Goal: Task Accomplishment & Management: Use online tool/utility

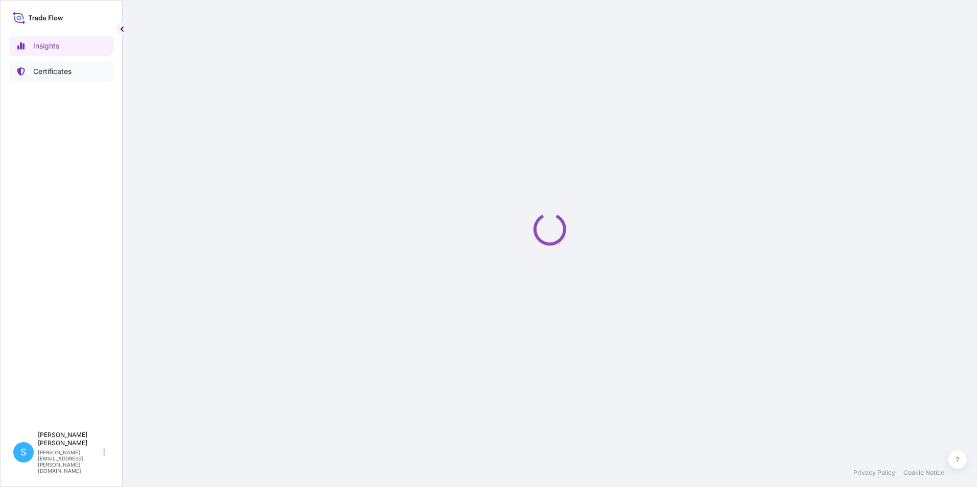
select select "2025"
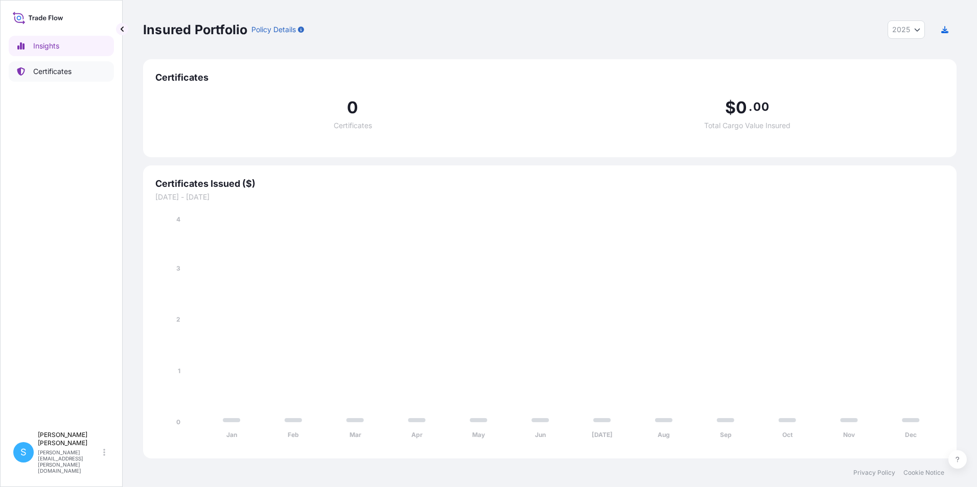
click at [64, 72] on p "Certificates" at bounding box center [52, 71] width 38 height 10
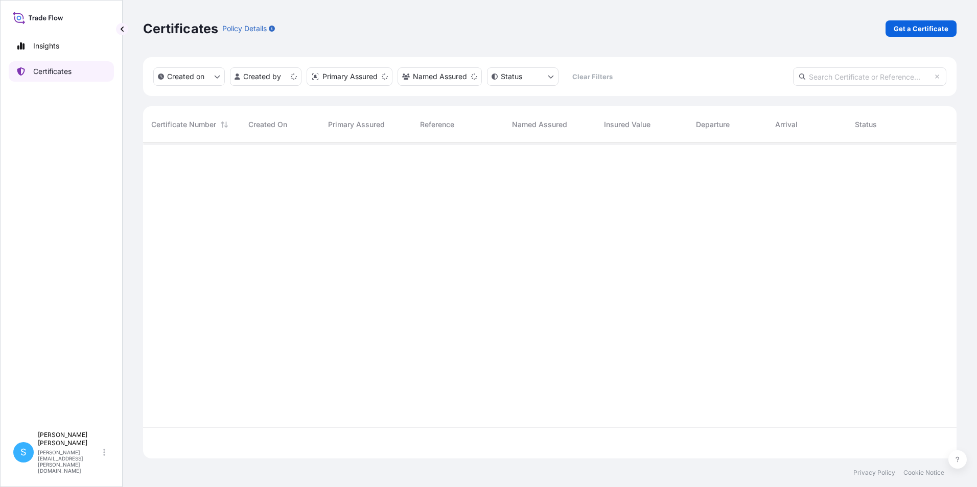
scroll to position [314, 805]
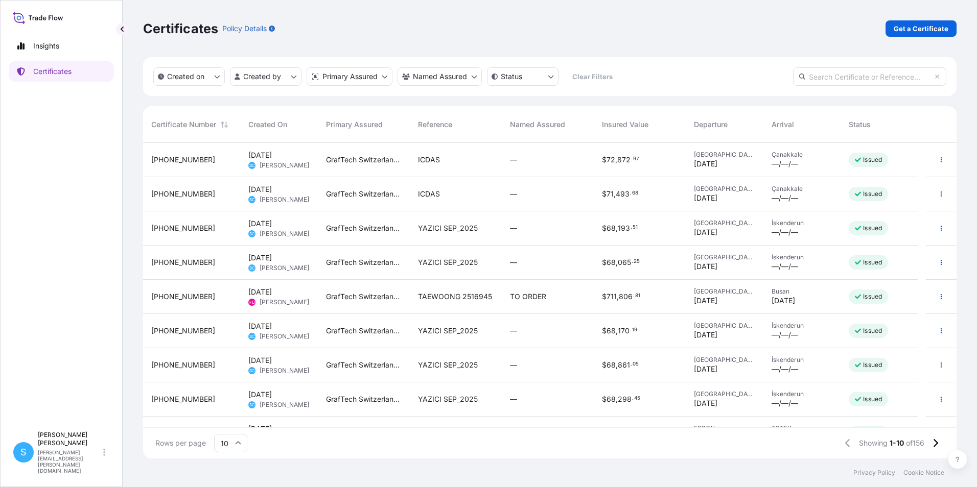
click at [457, 237] on div "YAZICI SEP_2025" at bounding box center [456, 228] width 92 height 34
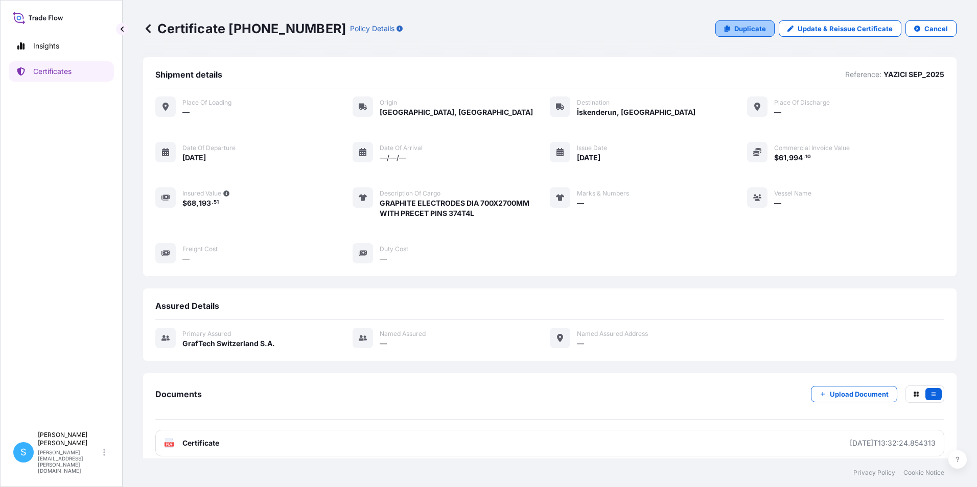
click at [751, 29] on p "Duplicate" at bounding box center [750, 28] width 32 height 10
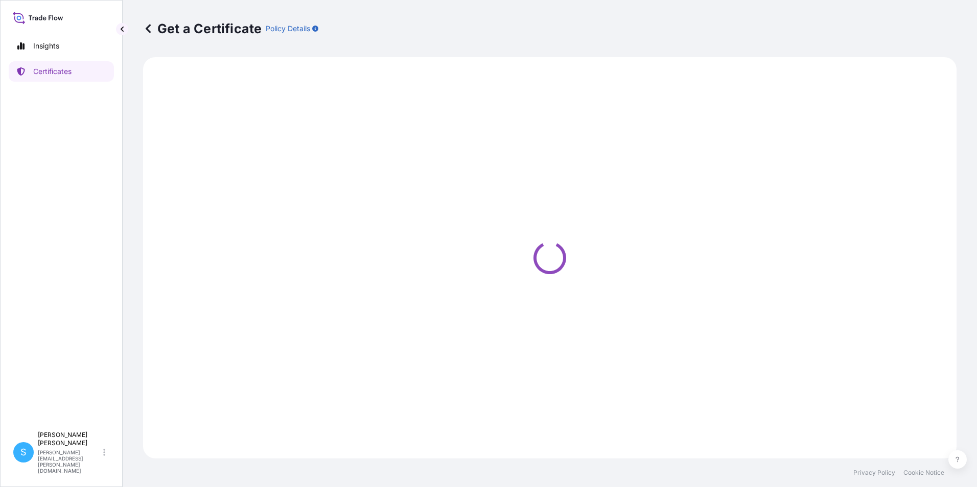
select select "Road"
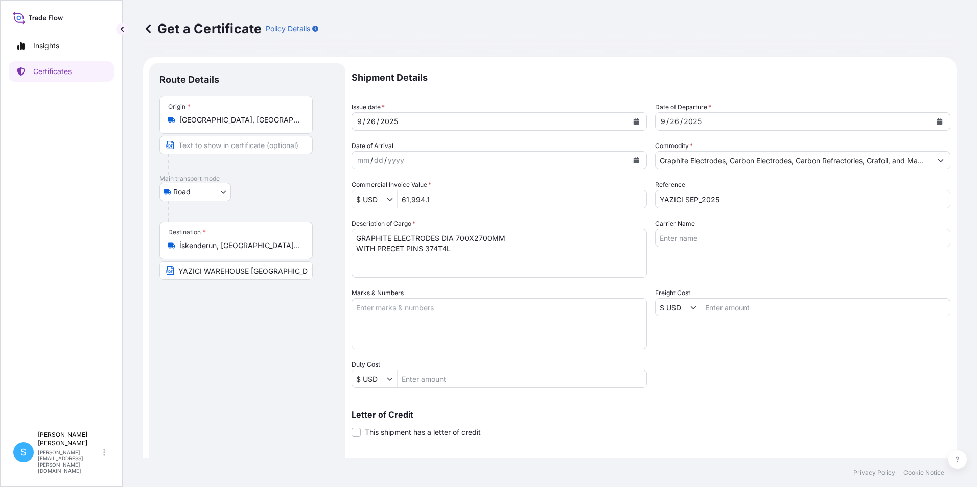
select select "31801"
click at [634, 121] on icon "Calendar" at bounding box center [636, 121] width 6 height 6
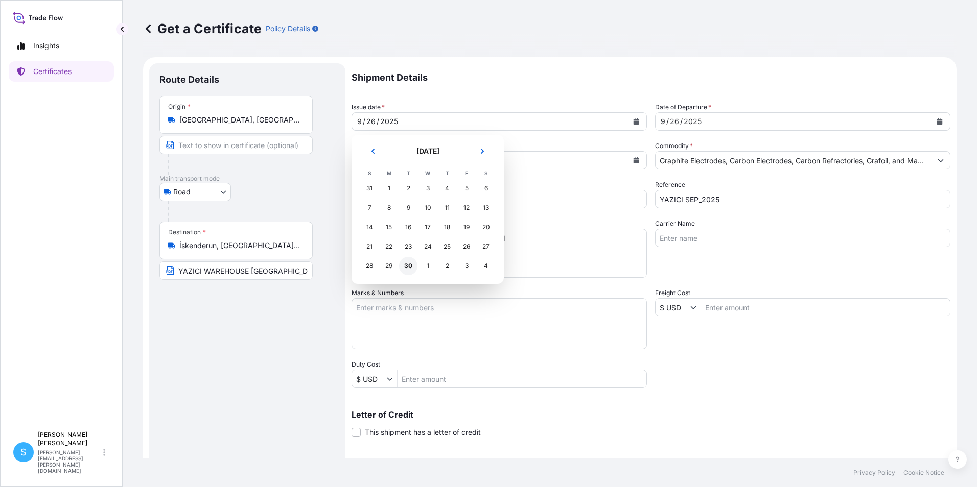
click at [412, 262] on div "30" at bounding box center [408, 266] width 18 height 18
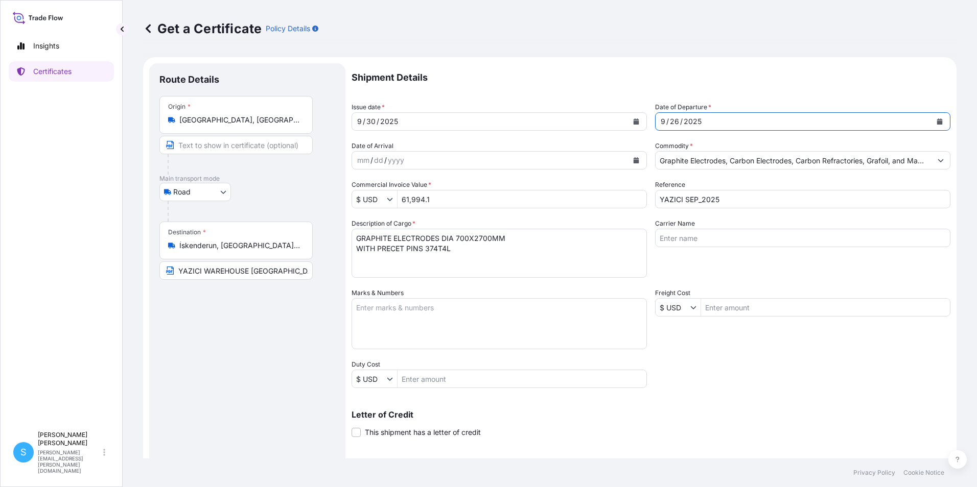
click at [746, 123] on div "9 / 26 / 2025" at bounding box center [793, 121] width 276 height 18
click at [931, 125] on button "Calendar" at bounding box center [939, 121] width 16 height 16
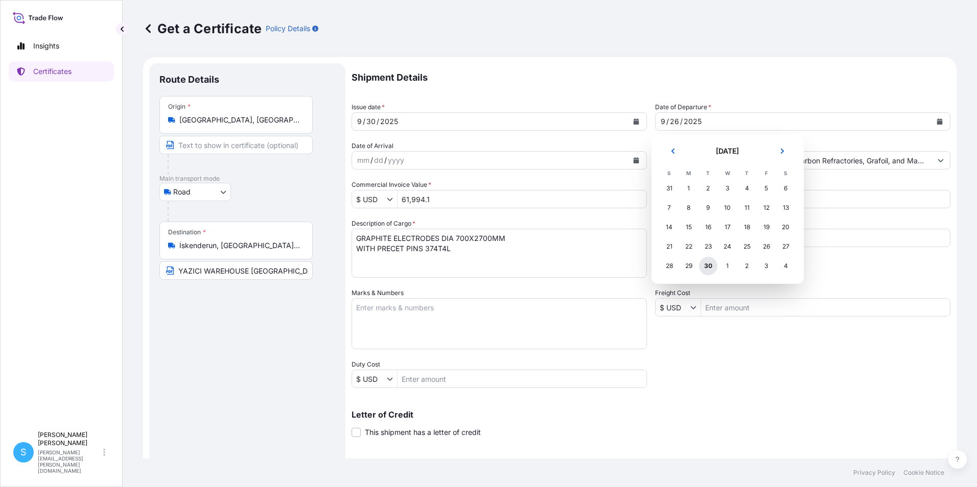
click at [706, 262] on div "30" at bounding box center [708, 266] width 18 height 18
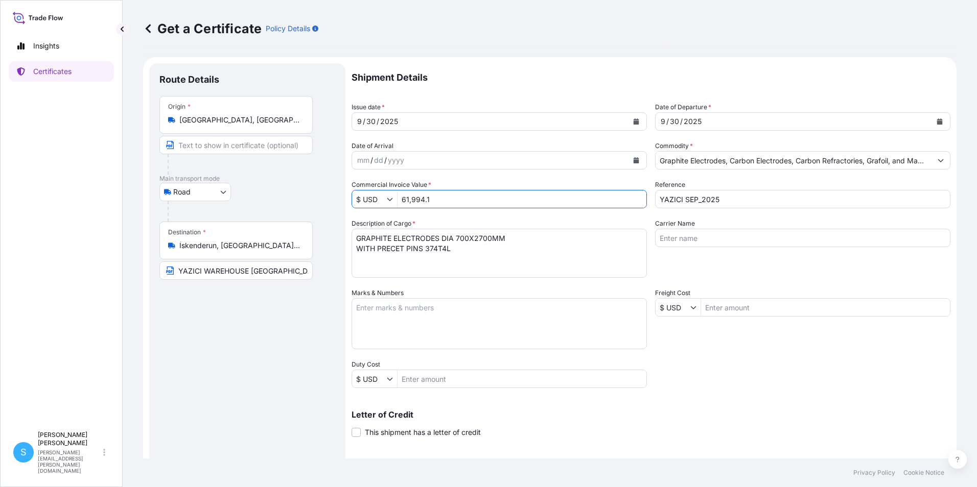
drag, startPoint x: 462, startPoint y: 201, endPoint x: 392, endPoint y: 198, distance: 70.0
click at [392, 198] on div "$ USD 61,994.1" at bounding box center [498, 199] width 295 height 18
type input "61,315.7"
click at [418, 263] on textarea "GRAPHITE ELECTRODES DIA 700X2700MM WITH PRECET PINS 374T4L" at bounding box center [498, 253] width 295 height 49
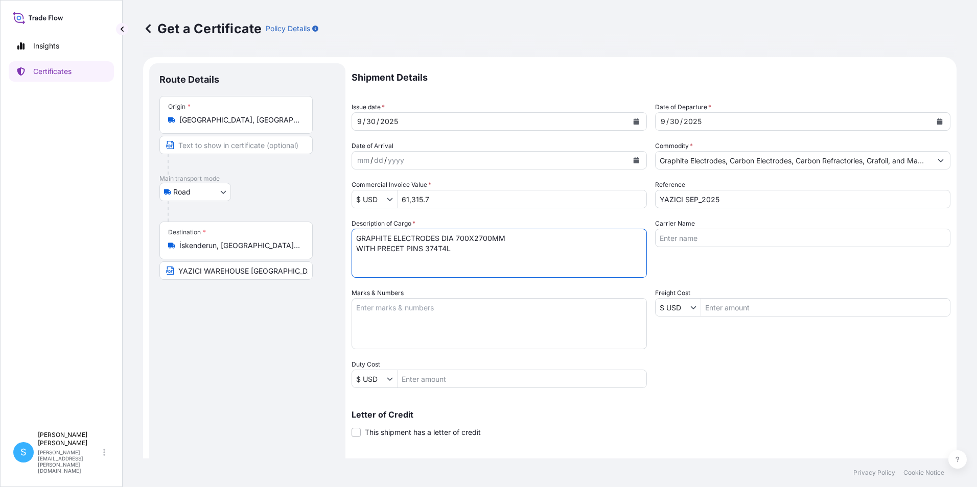
click at [742, 202] on input "YAZICI SEP_2025" at bounding box center [802, 199] width 295 height 18
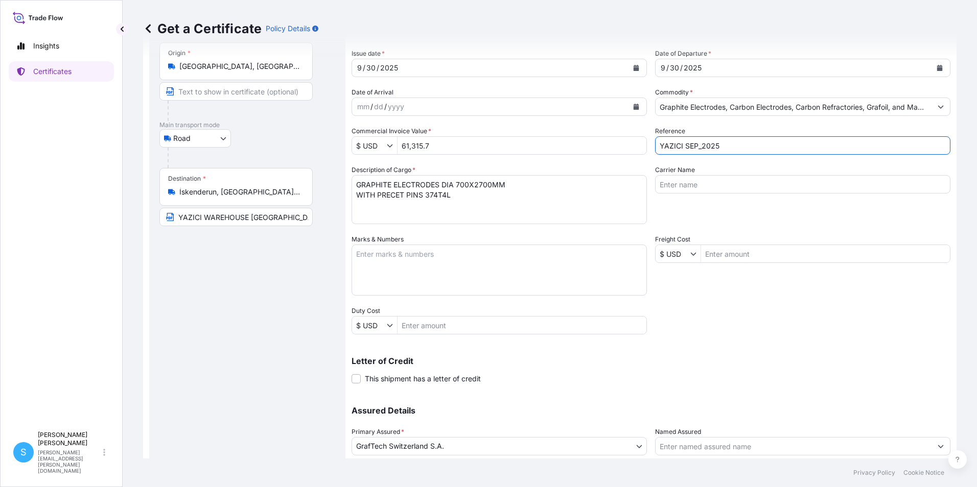
scroll to position [126, 0]
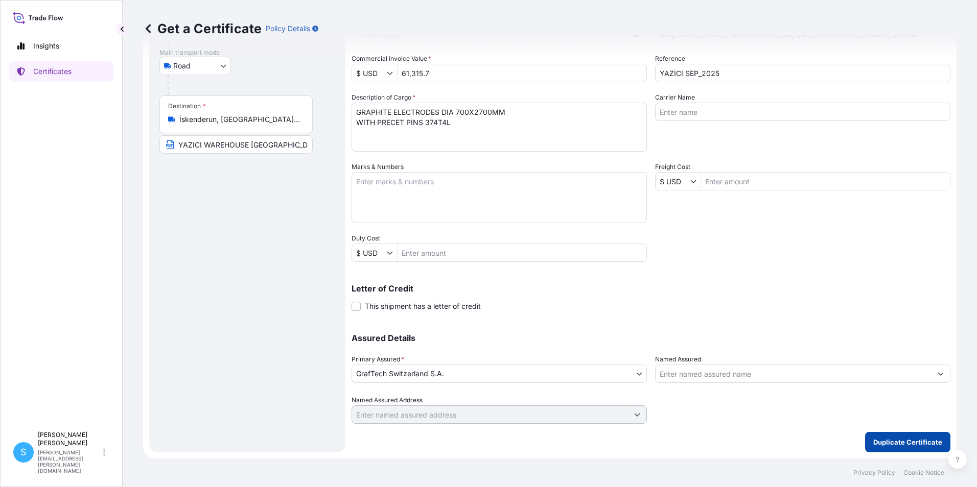
click at [901, 441] on p "Duplicate Certificate" at bounding box center [907, 442] width 69 height 10
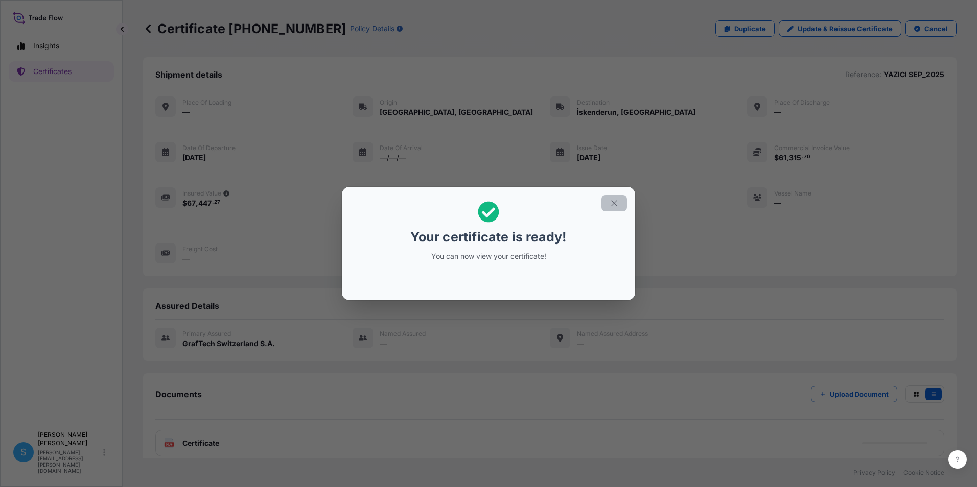
click at [620, 200] on button "button" at bounding box center [614, 203] width 26 height 16
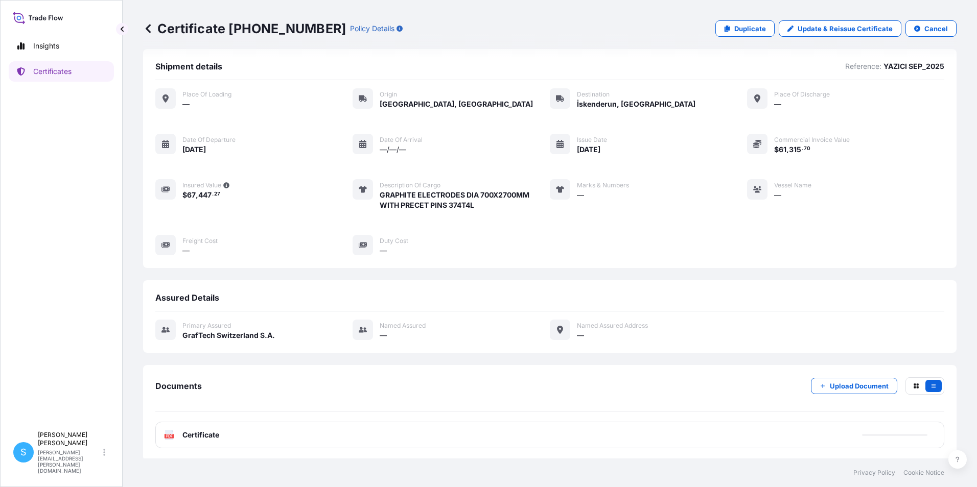
scroll to position [10, 0]
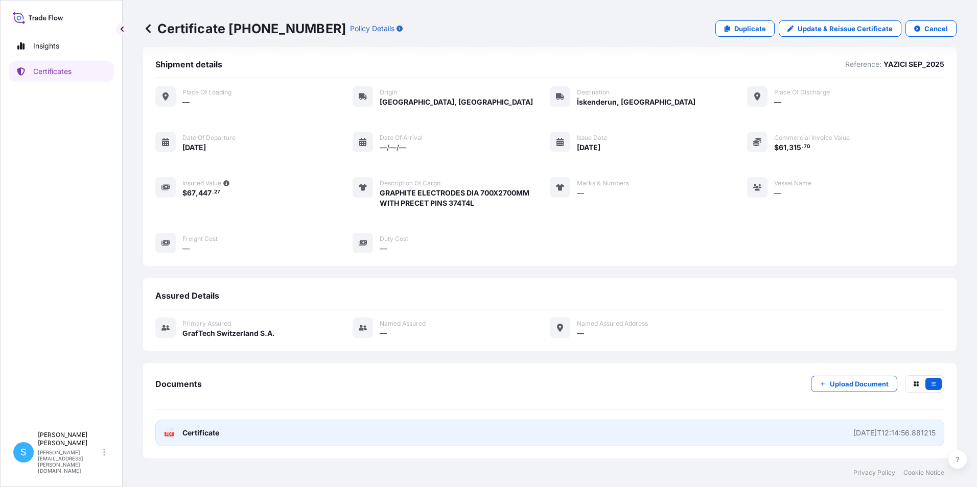
click at [508, 430] on link "PDF Certificate 2025-09-30T12:14:56.881215" at bounding box center [549, 433] width 789 height 27
